Goal: Obtain resource: Obtain resource

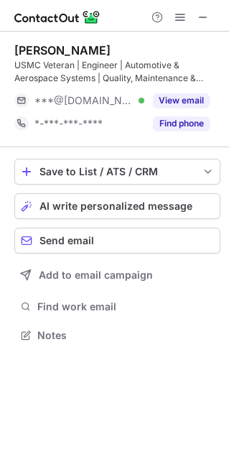
scroll to position [325, 229]
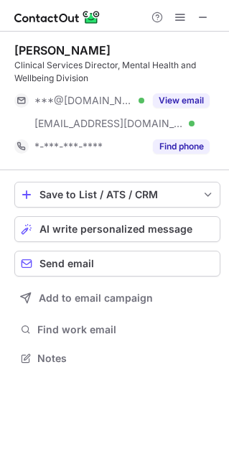
scroll to position [348, 229]
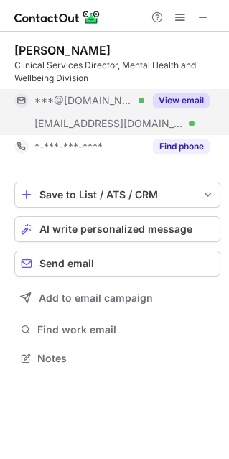
click at [158, 108] on div "View email" at bounding box center [176, 100] width 65 height 23
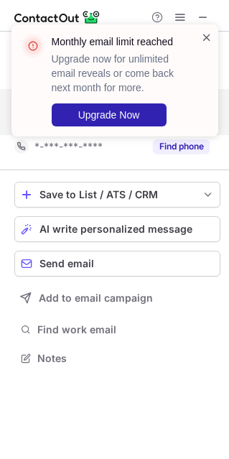
click at [205, 37] on span at bounding box center [206, 37] width 11 height 14
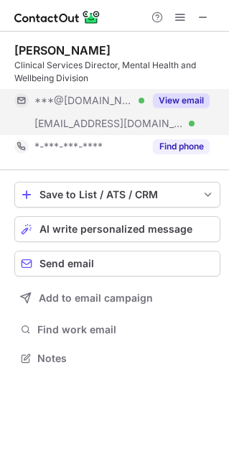
click at [156, 101] on button "View email" at bounding box center [181, 100] width 57 height 14
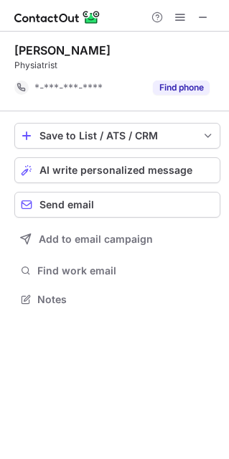
scroll to position [289, 229]
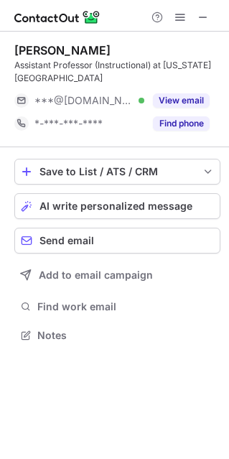
scroll to position [325, 229]
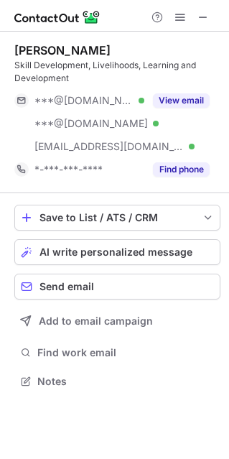
scroll to position [371, 229]
